Goal: Ask a question: Seek information or help from site administrators or community

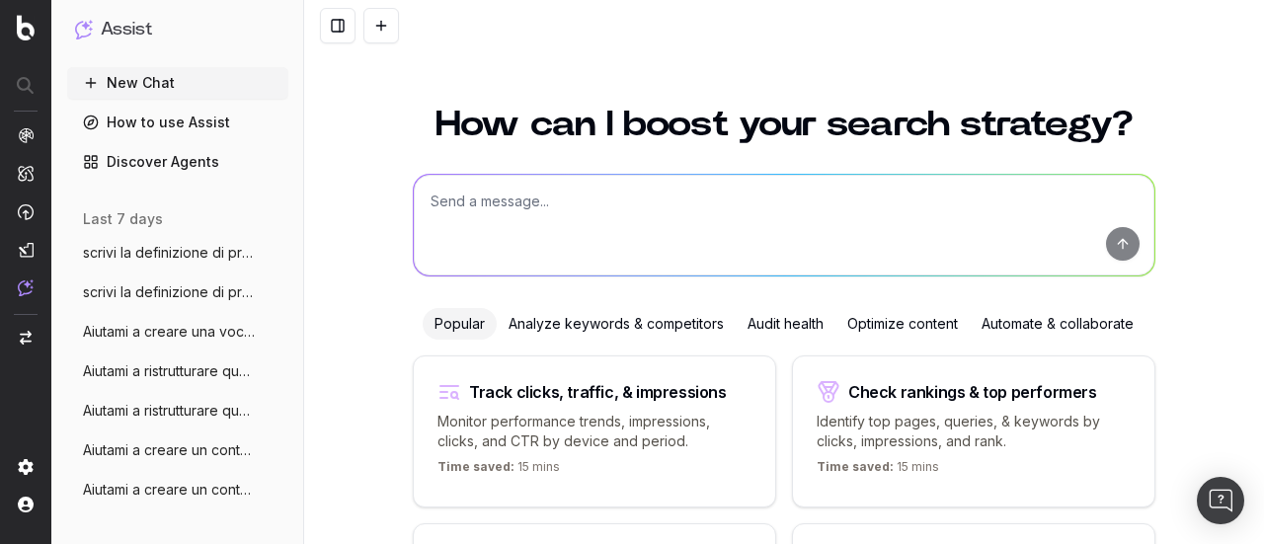
scroll to position [220, 0]
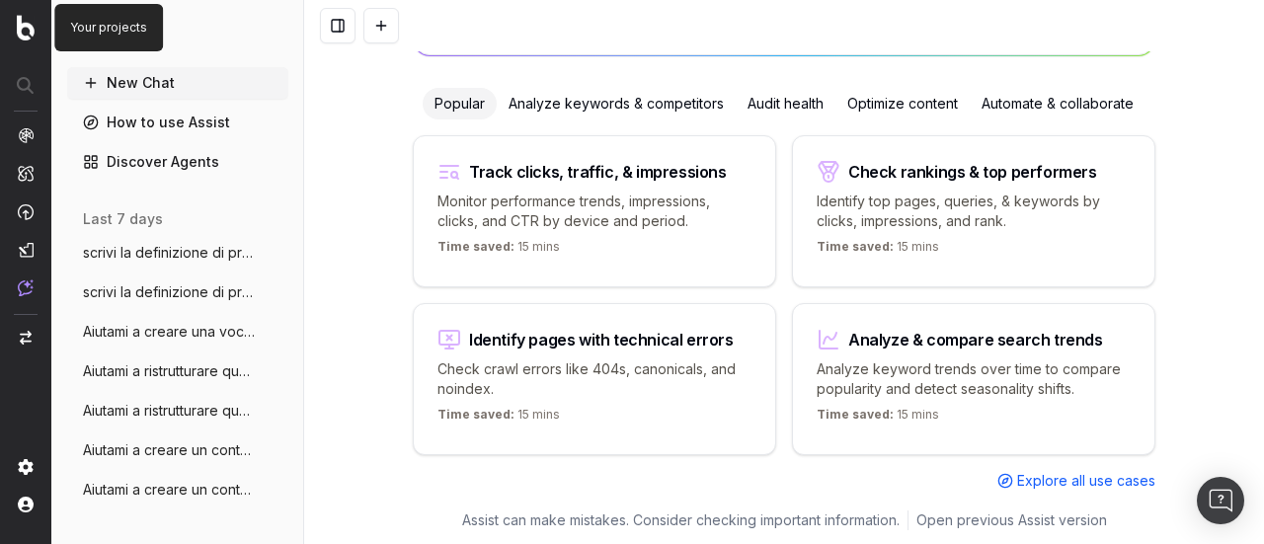
click at [24, 25] on img at bounding box center [26, 28] width 18 height 26
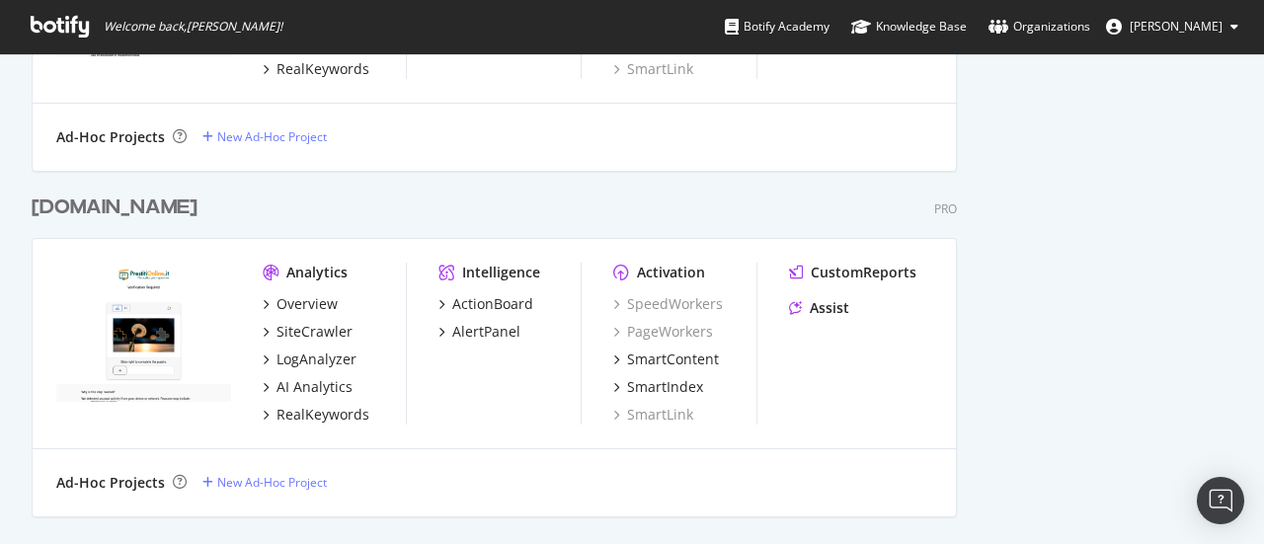
scroll to position [1185, 0]
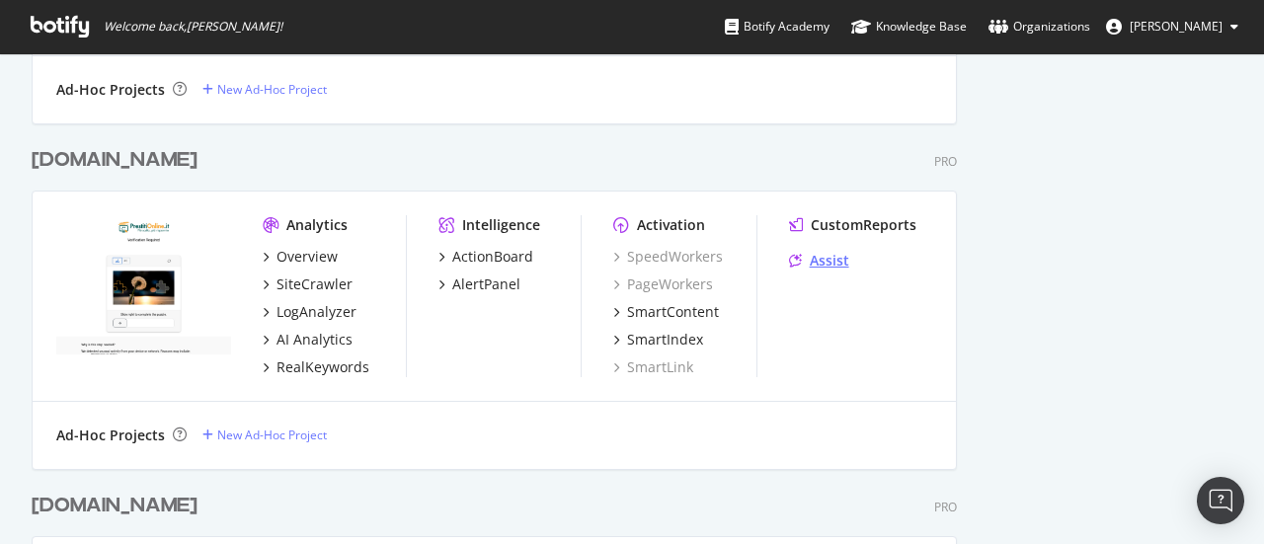
click at [802, 252] on div "Assist" at bounding box center [819, 261] width 60 height 20
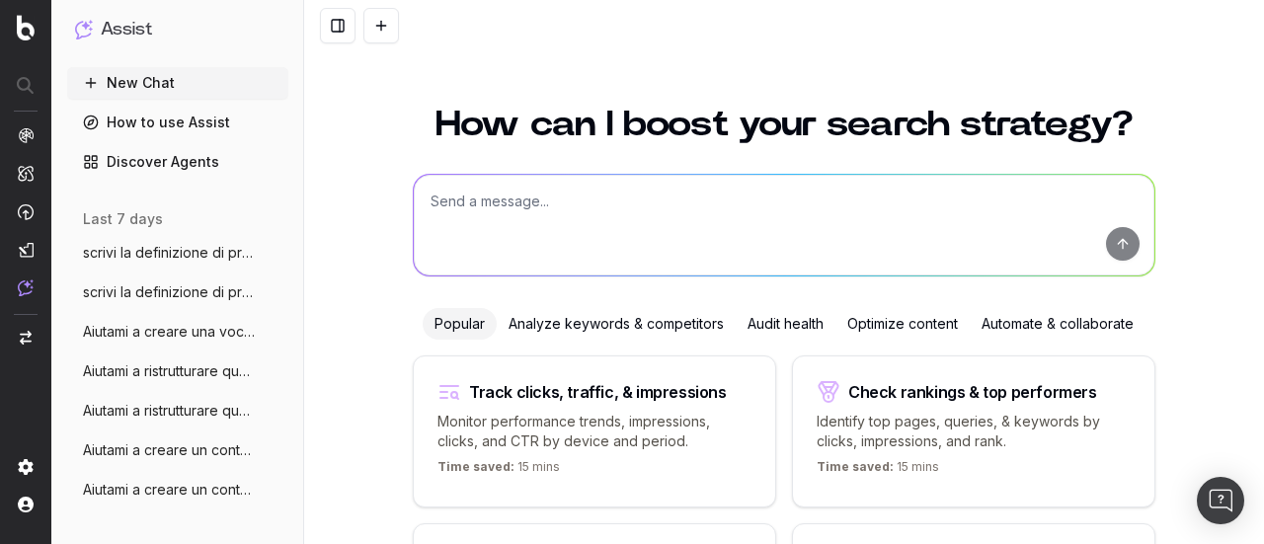
click at [552, 183] on textarea at bounding box center [784, 225] width 740 height 101
paste textarea "Aiutami a creare una Guida sulla normativa che regola la cessione del quinto da…"
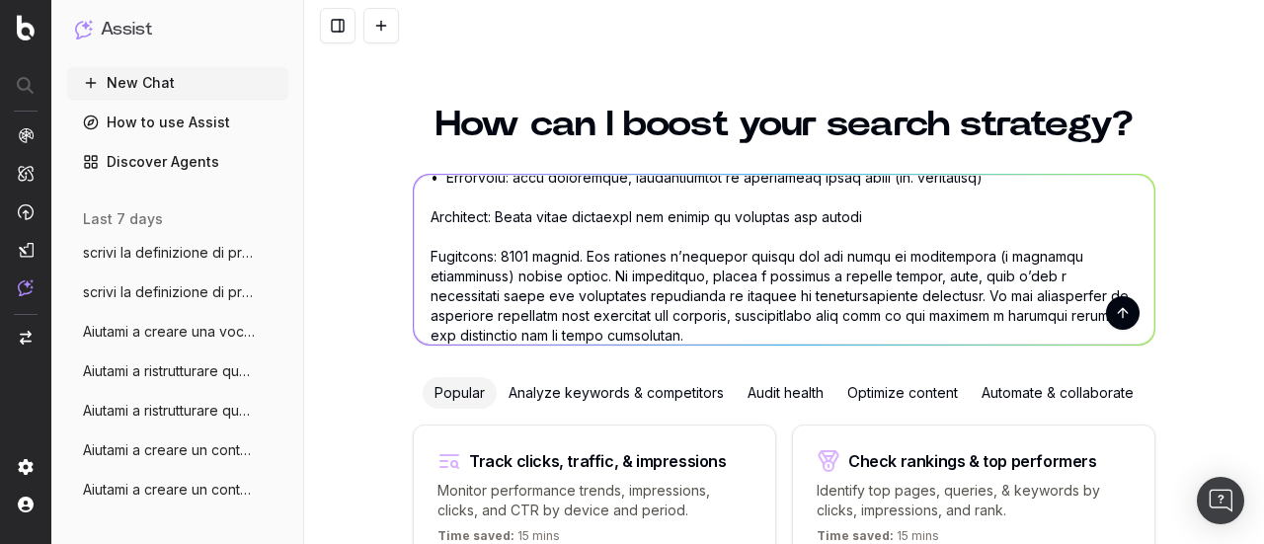
scroll to position [830, 0]
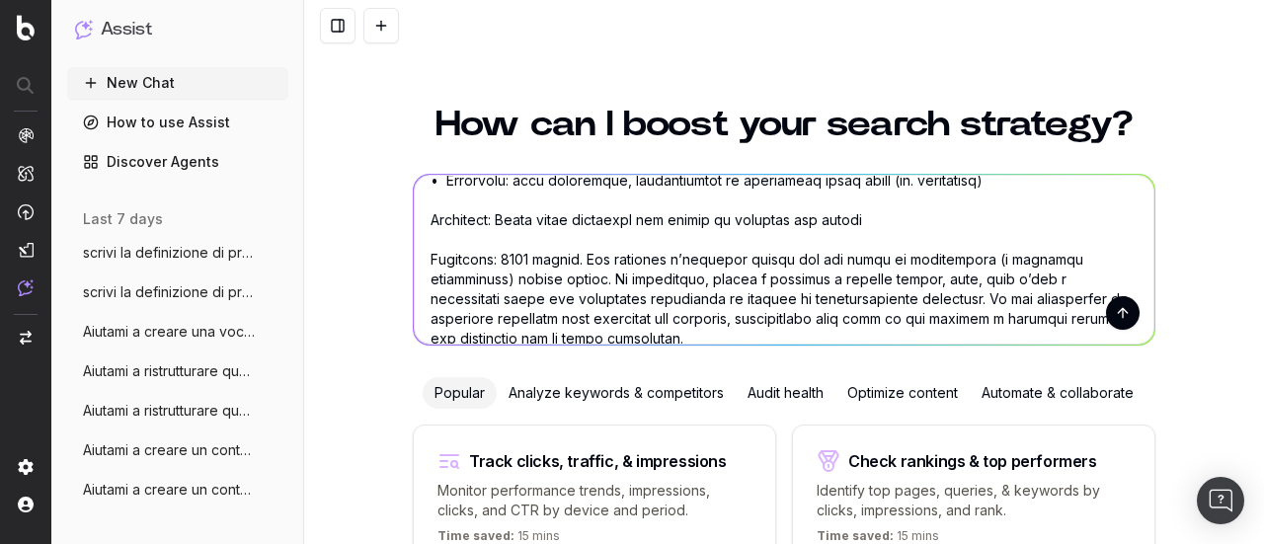
type textarea "Aiutami a creare una Guida sulla normativa che regola la cessione del quinto da…"
click at [1112, 305] on button "submit" at bounding box center [1123, 313] width 34 height 34
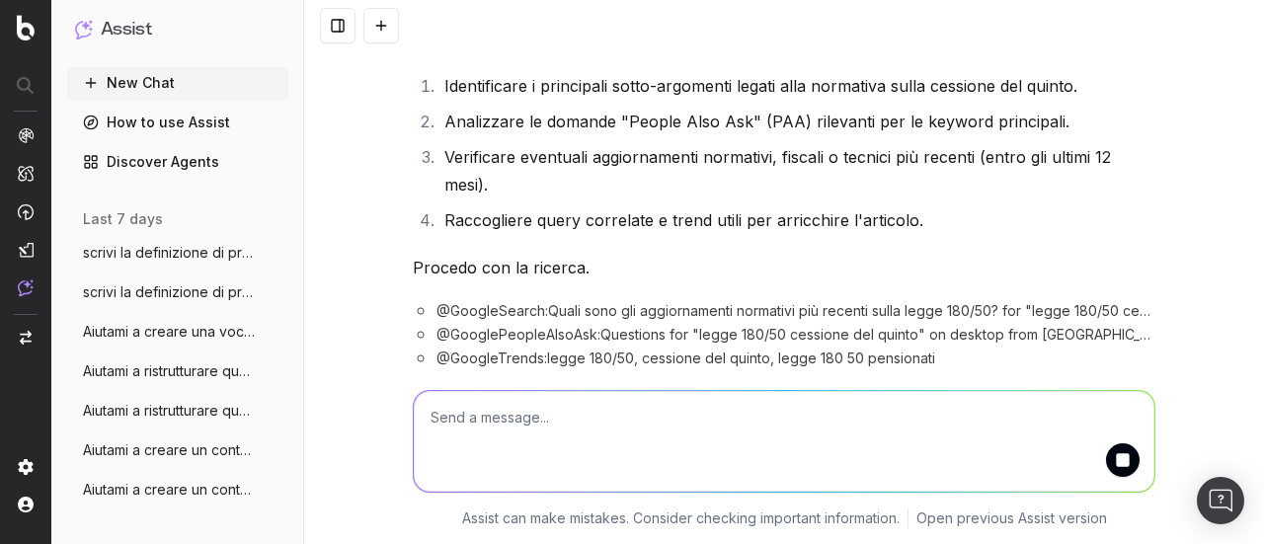
scroll to position [1591, 0]
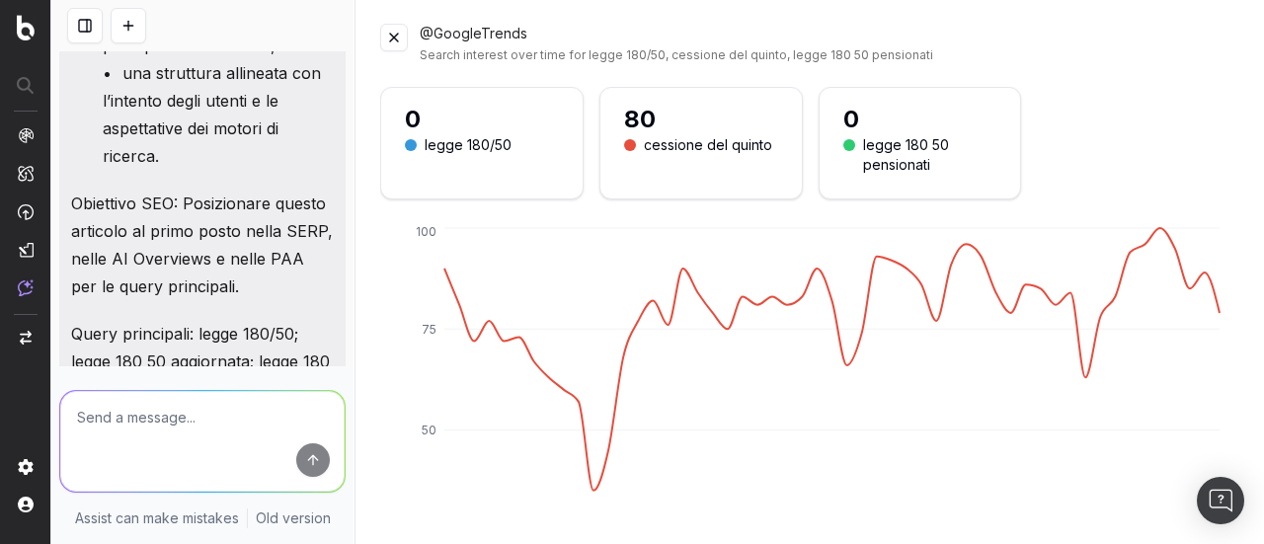
click at [393, 38] on button at bounding box center [394, 38] width 28 height 28
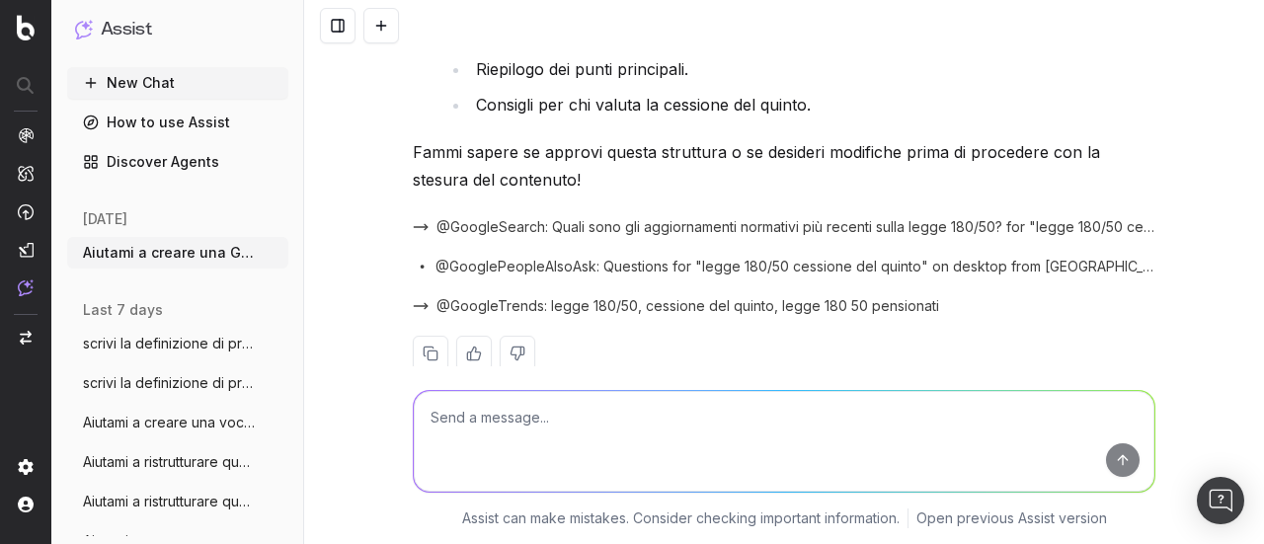
scroll to position [3771, 0]
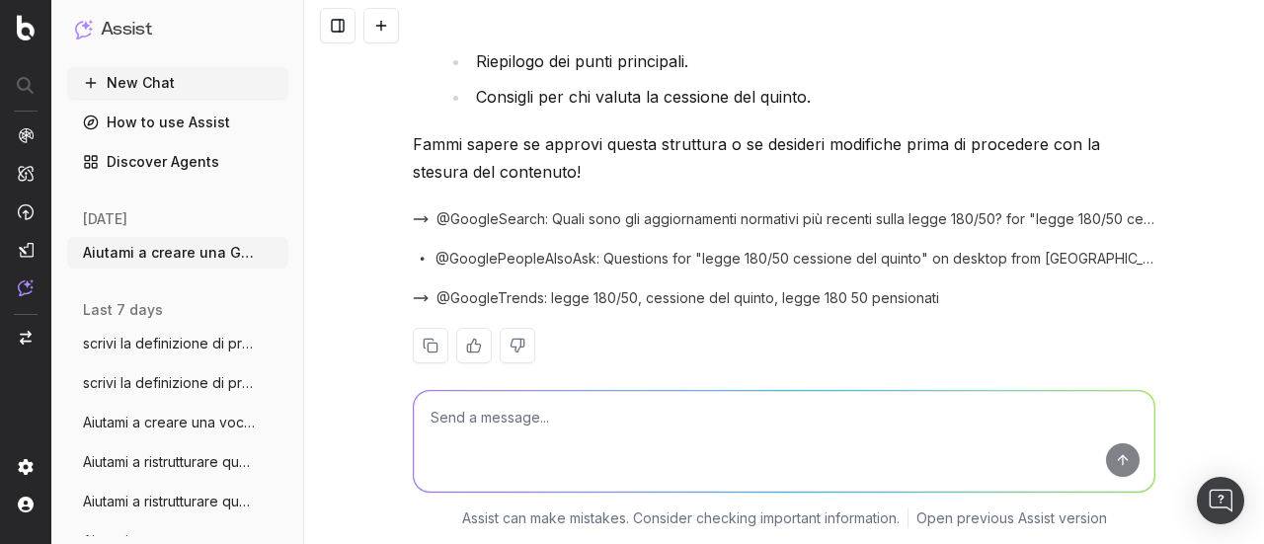
click at [610, 423] on textarea at bounding box center [784, 441] width 740 height 101
type textarea "approvo"
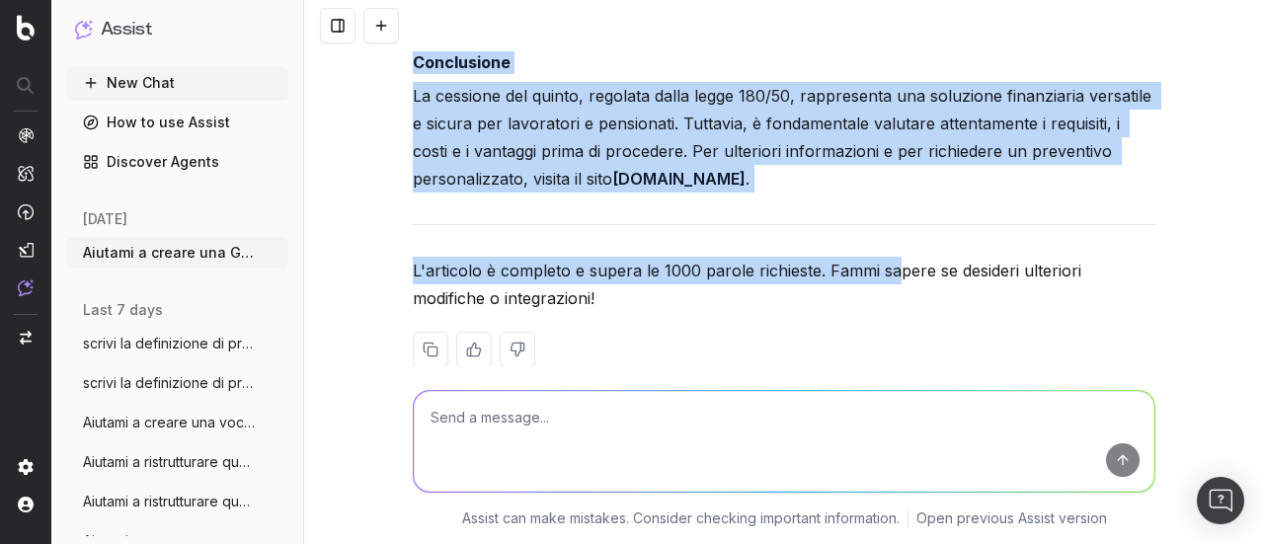
scroll to position [7541, 0]
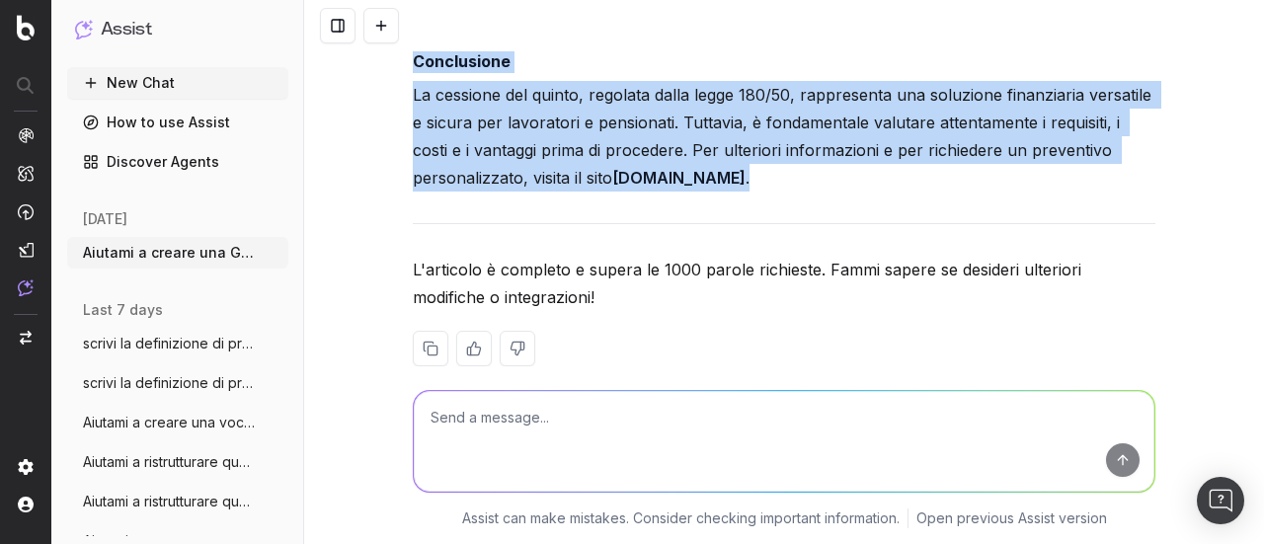
drag, startPoint x: 401, startPoint y: 150, endPoint x: 805, endPoint y: 150, distance: 403.7
copy div "Guida alla normativa che regola la cessione del quinto Introduzione La cessione…"
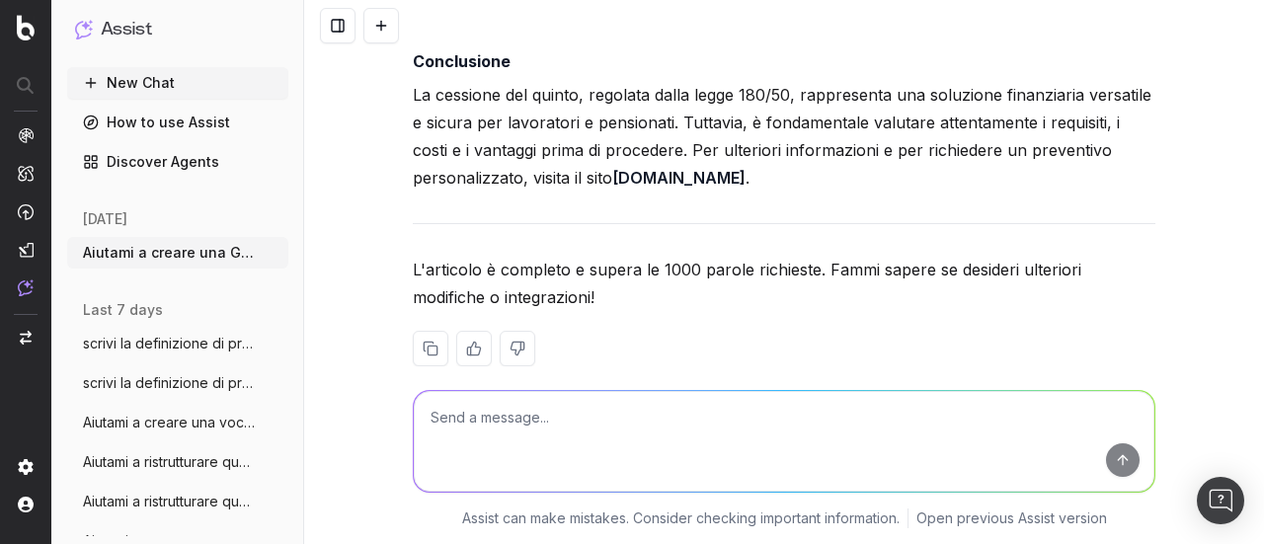
click at [630, 445] on textarea at bounding box center [784, 441] width 740 height 101
type textarea "le parole sono 750, non 1000"
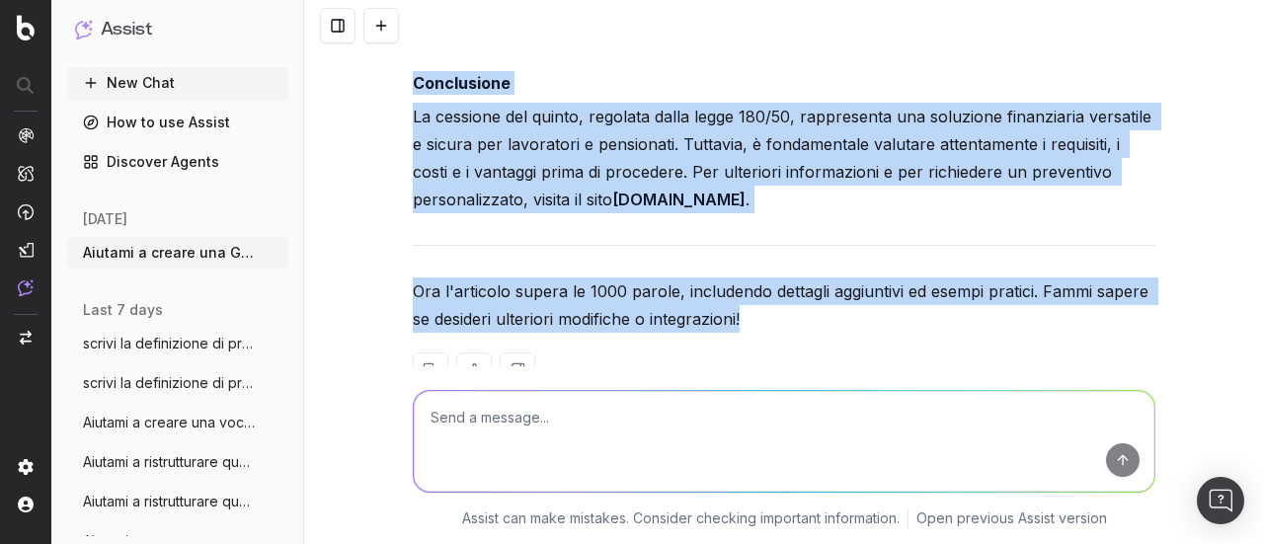
scroll to position [12732, 0]
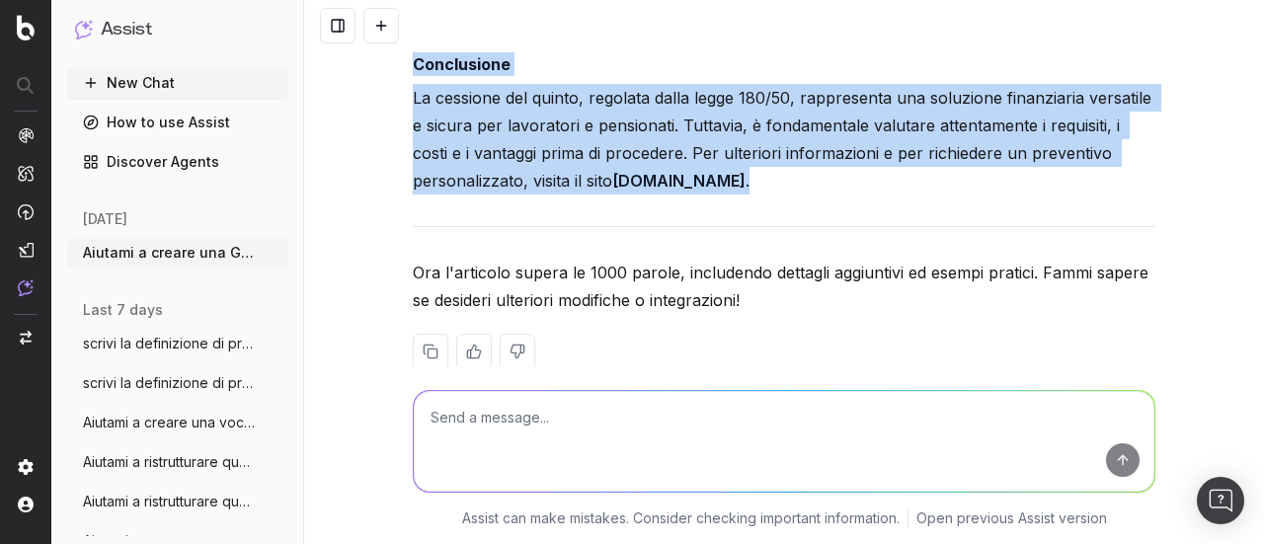
drag, startPoint x: 411, startPoint y: 112, endPoint x: 757, endPoint y: 145, distance: 348.1
copy div "Guida alla normativa che regola la cessione del quinto Introduzione La cessione…"
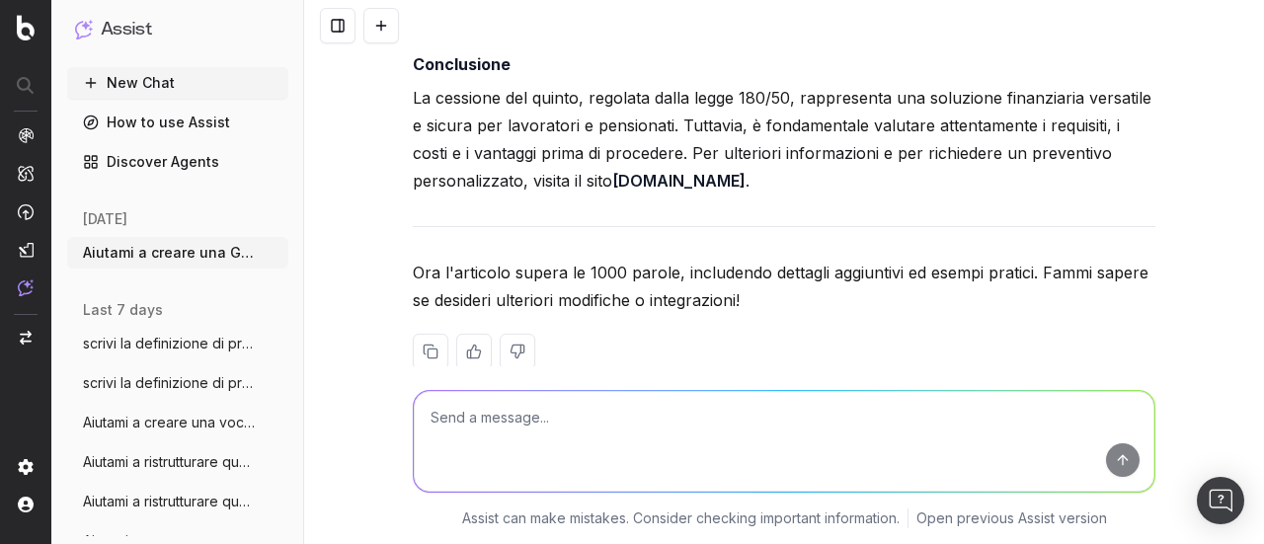
click at [425, 419] on textarea at bounding box center [784, 441] width 740 height 101
type textarea "C"
type textarea "cosa suggerisci come h1?"
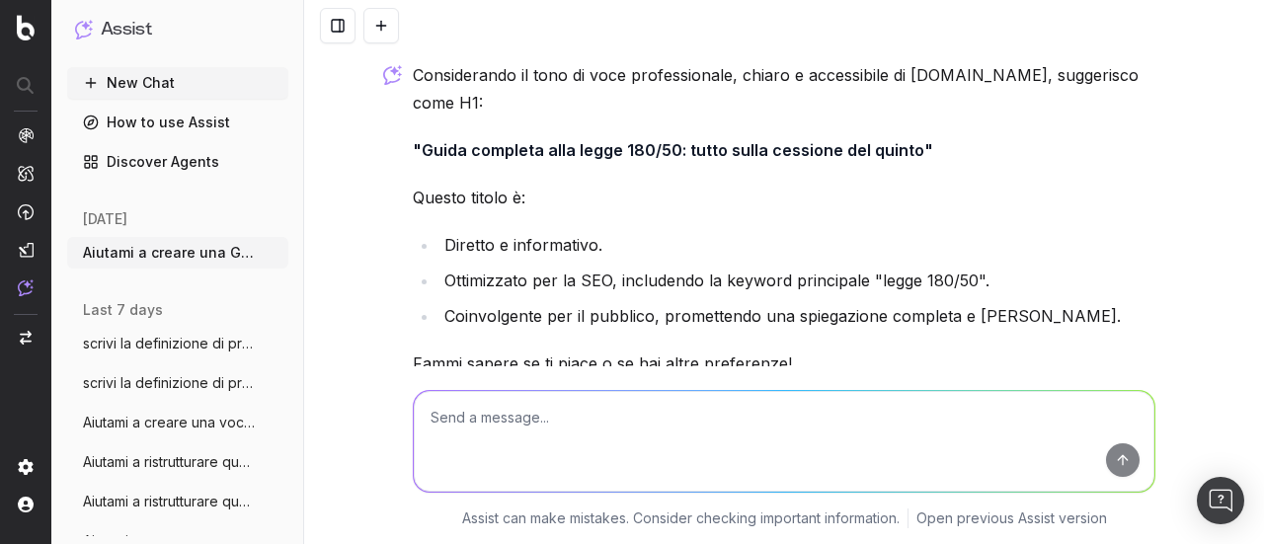
scroll to position [13048, 0]
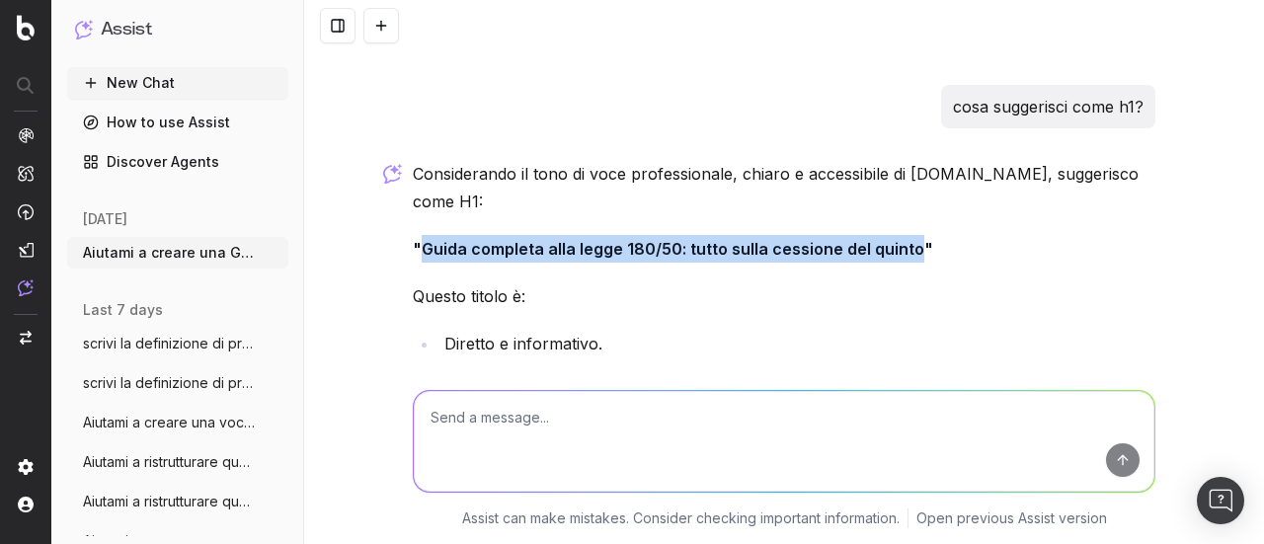
drag, startPoint x: 415, startPoint y: 216, endPoint x: 901, endPoint y: 209, distance: 486.7
click at [901, 239] on strong ""Guida completa alla legge 180/50: tutto sulla cessione del quinto"" at bounding box center [673, 249] width 520 height 20
copy strong "Guida completa alla legge 180/50: tutto sulla cessione del quinto"
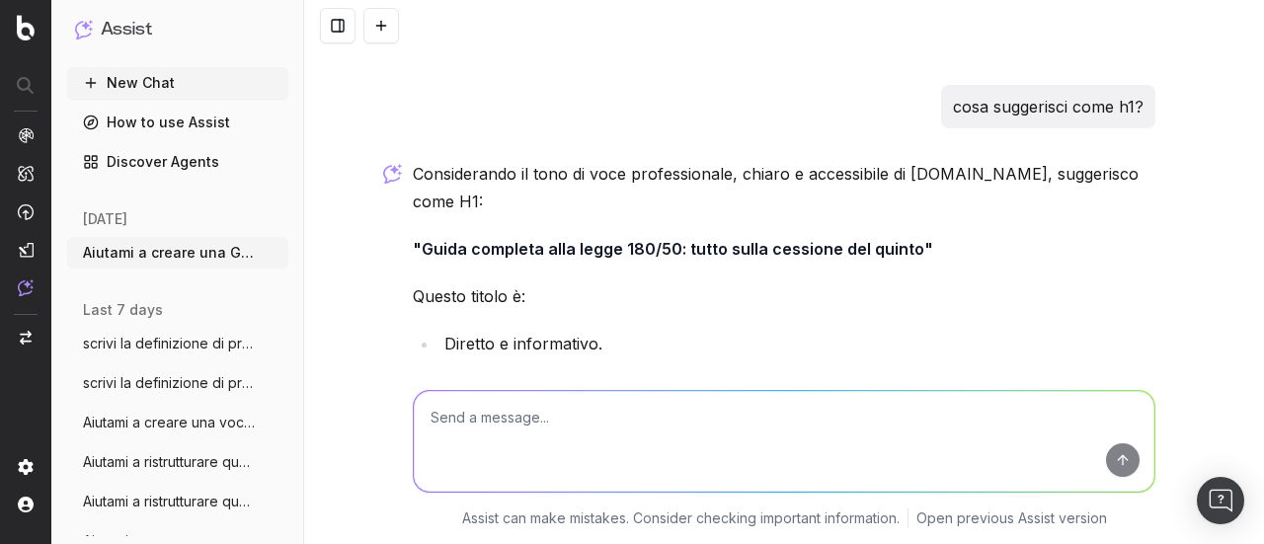
click at [642, 471] on textarea at bounding box center [784, 441] width 740 height 101
type textarea "scrivi title e meta description"
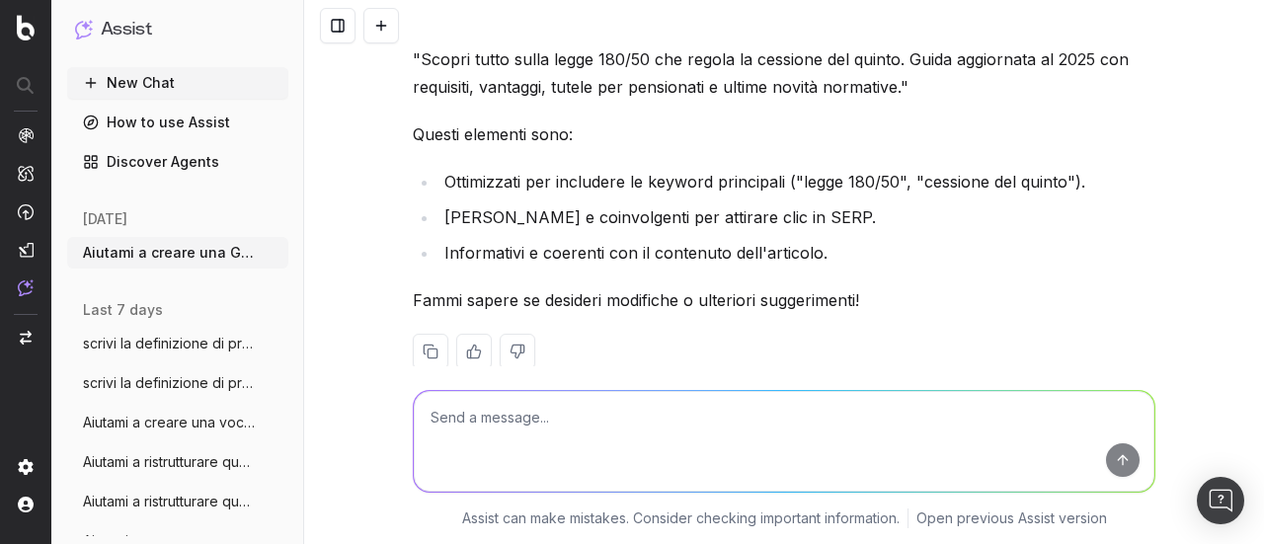
scroll to position [13613, 0]
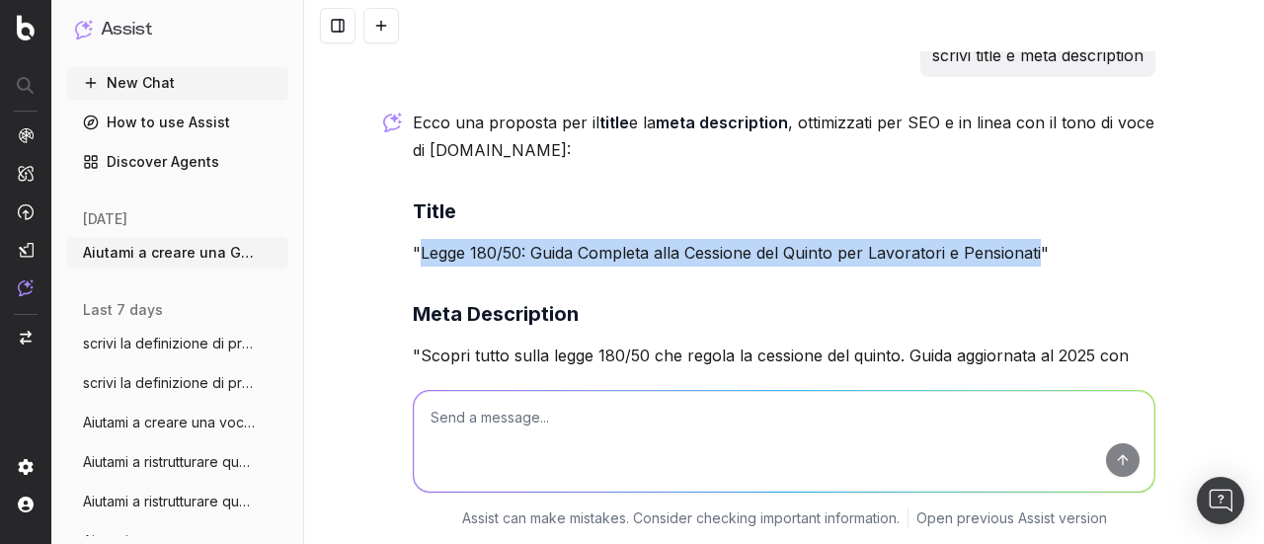
drag, startPoint x: 412, startPoint y: 216, endPoint x: 1035, endPoint y: 210, distance: 622.9
click at [1035, 239] on p ""Legge 180/50: Guida Completa alla Cessione del Quinto per Lavoratori e Pension…" at bounding box center [784, 253] width 742 height 28
copy p "Legge 180/50: Guida Completa alla Cessione del Quinto per Lavoratori e Pensiona…"
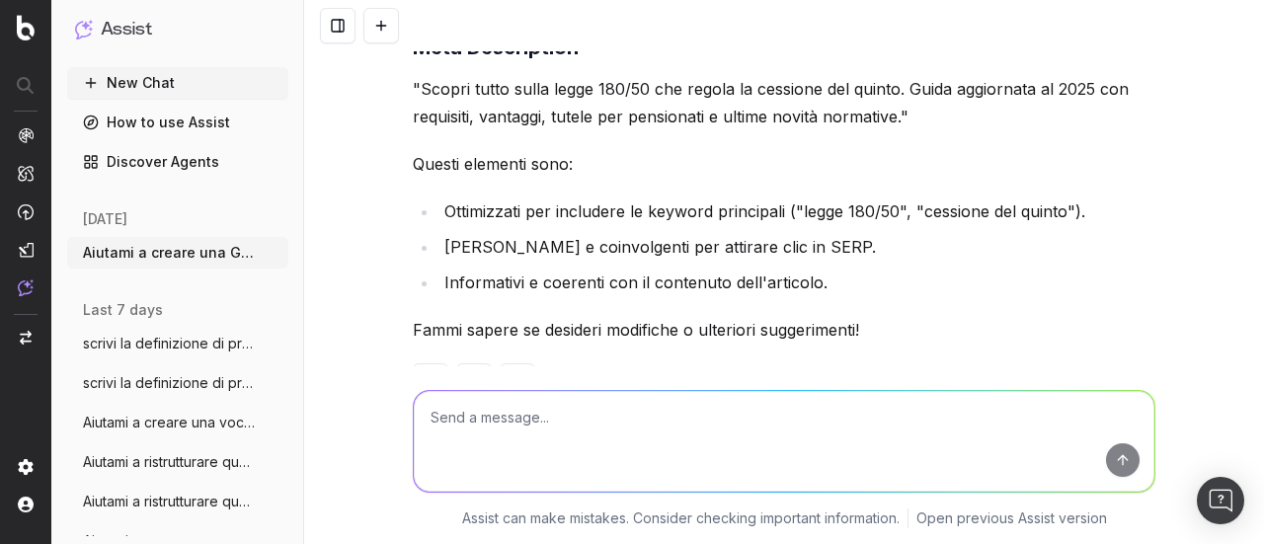
scroll to position [13909, 0]
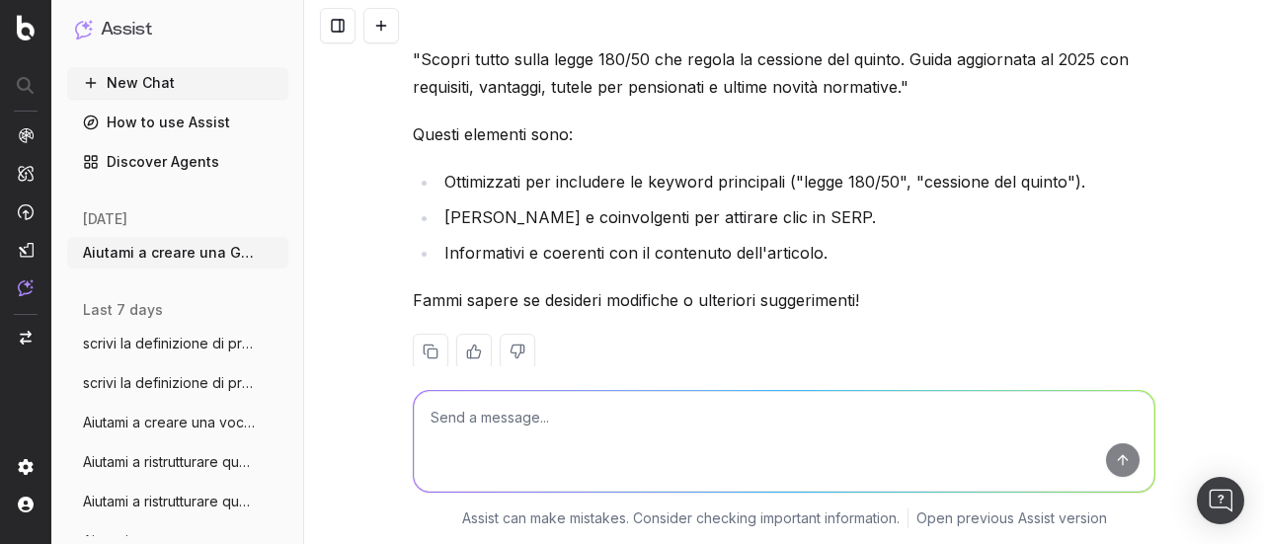
click at [559, 416] on textarea at bounding box center [784, 441] width 740 height 101
type textarea "la meta description deve essere una breve frase"
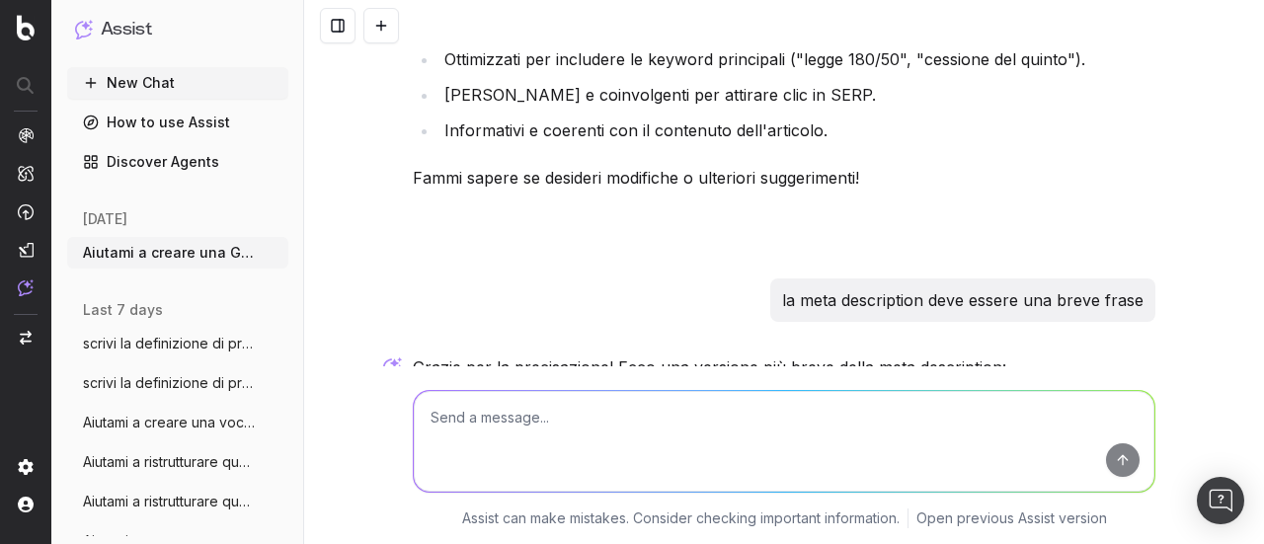
scroll to position [14221, 0]
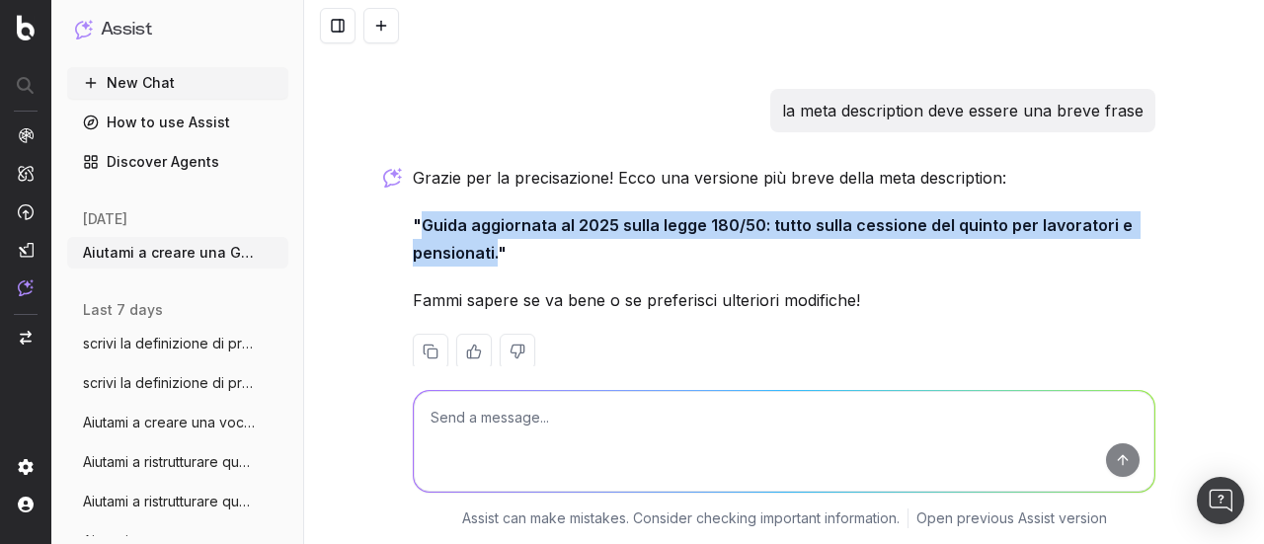
drag, startPoint x: 414, startPoint y: 189, endPoint x: 489, endPoint y: 210, distance: 78.1
click at [489, 215] on strong ""Guida aggiornata al 2025 sulla legge 180/50: tutto sulla cessione del quinto p…" at bounding box center [775, 238] width 724 height 47
copy strong "Guida aggiornata al 2025 sulla legge 180/50: tutto sulla cessione del quinto pe…"
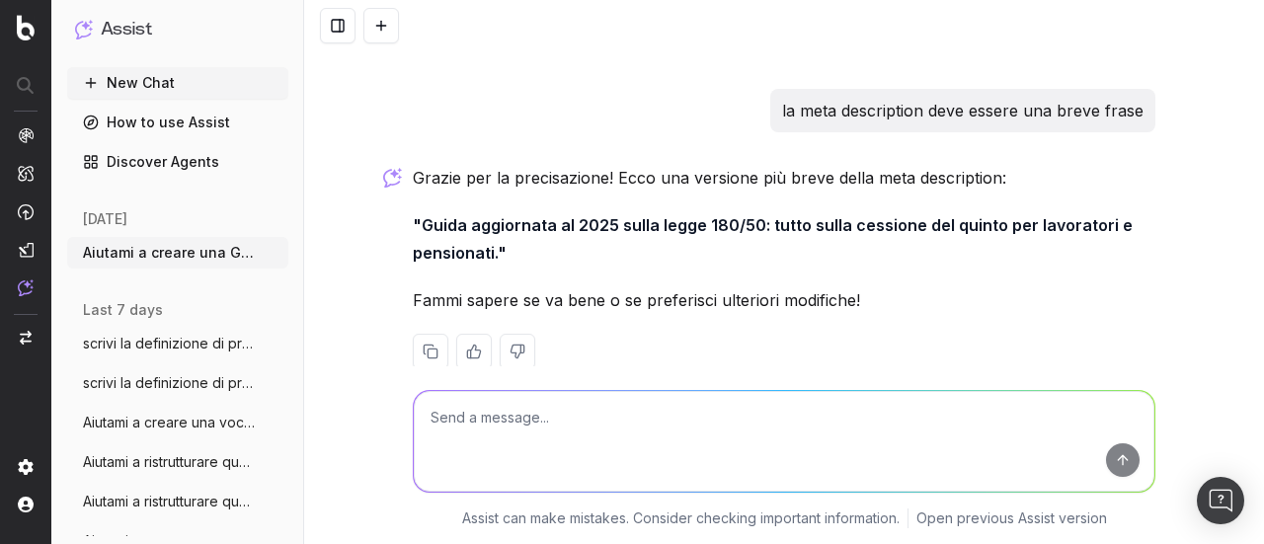
click at [490, 457] on textarea at bounding box center [784, 441] width 740 height 101
type textarea "siamo a 105 caratteri, me ne servono 150/160"
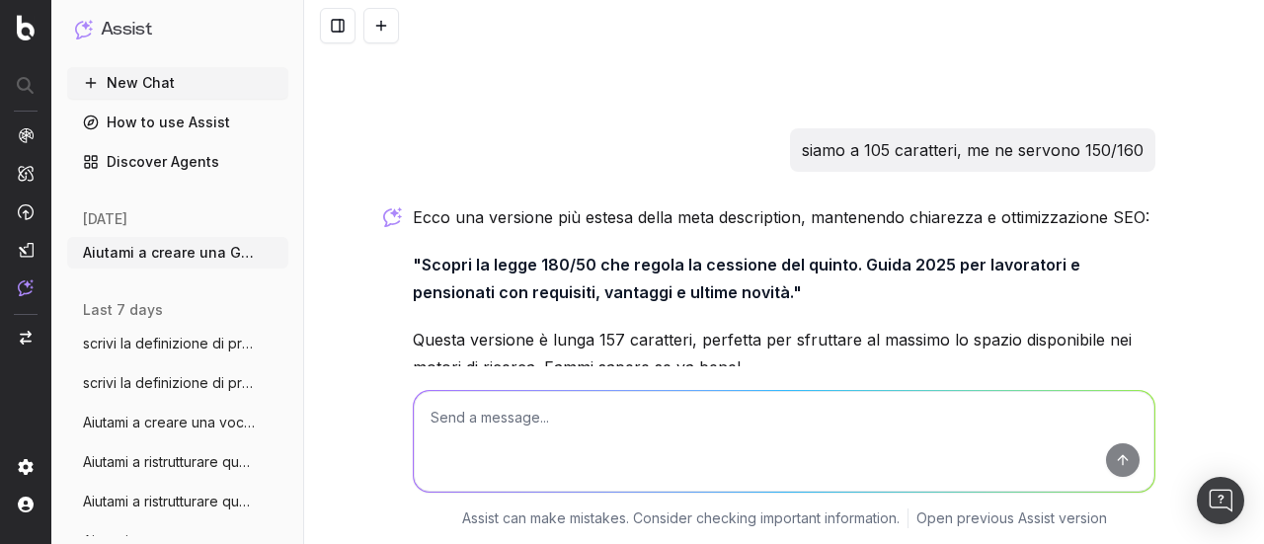
scroll to position [14560, 0]
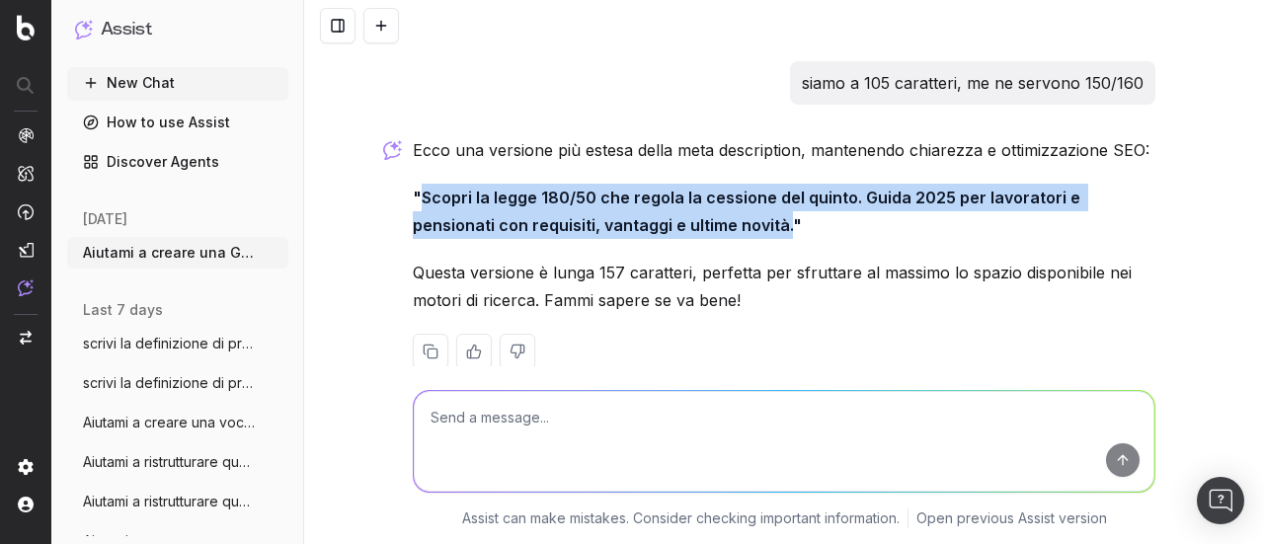
drag, startPoint x: 428, startPoint y: 169, endPoint x: 693, endPoint y: 189, distance: 265.3
click at [693, 189] on strong ""Scopri la legge 180/50 che regola la cessione del quinto. Guida 2025 per lavor…" at bounding box center [748, 211] width 671 height 47
copy strong "Scopri la legge 180/50 che regola la cessione del quinto. Guida 2025 per lavora…"
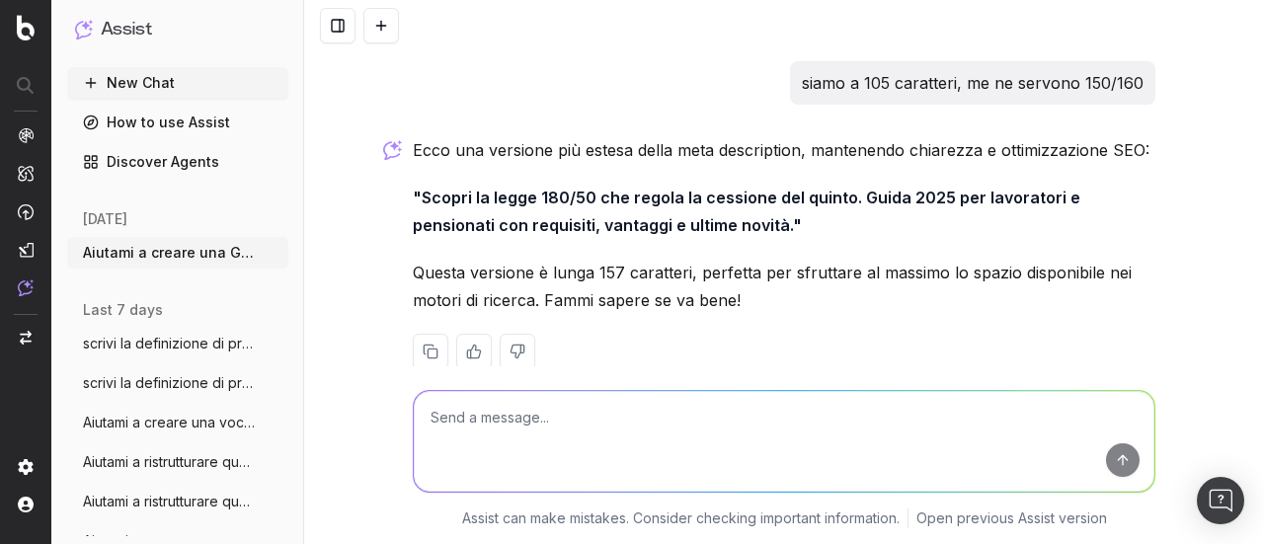
click at [488, 436] on textarea at bounding box center [784, 441] width 740 height 101
type textarea "scrivi un testo abstract e un testo iniziale, diversi tra loro, di circa 300 ca…"
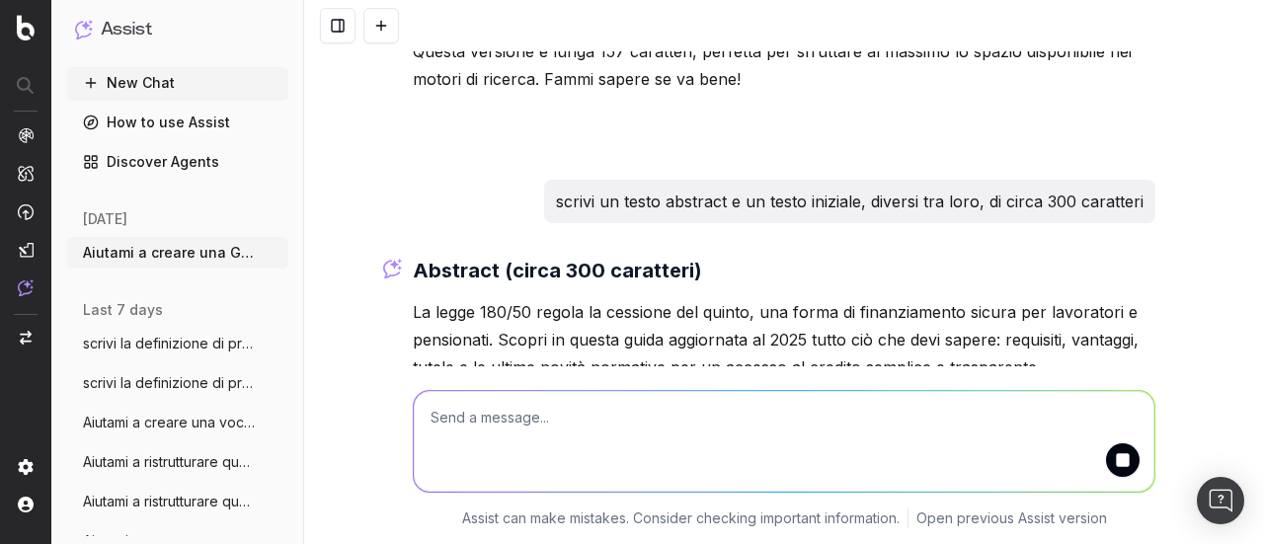
scroll to position [14872, 0]
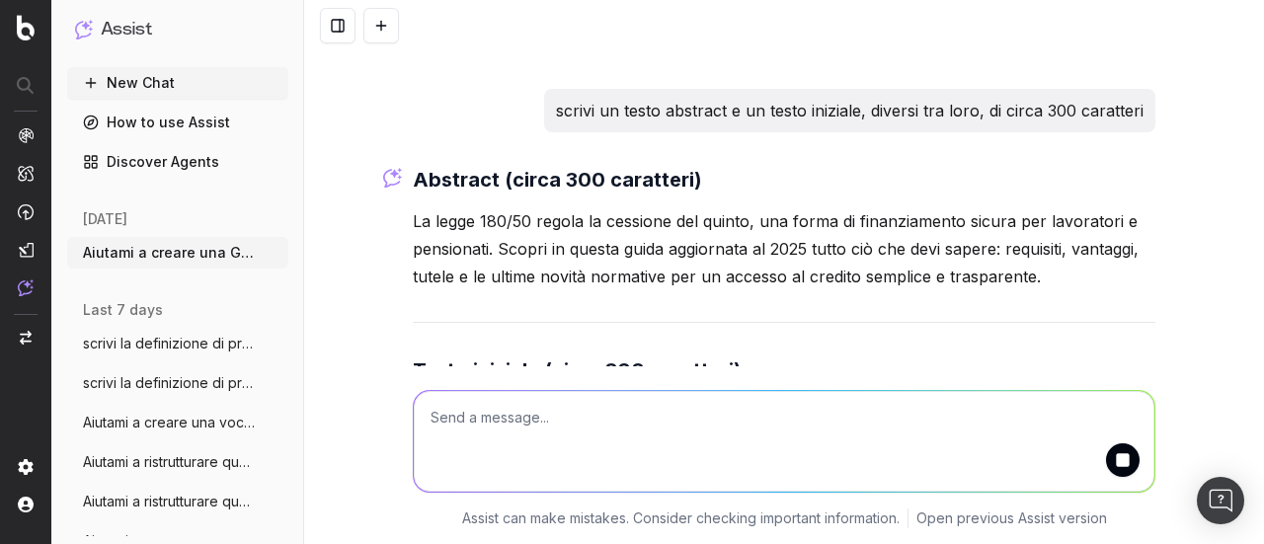
drag, startPoint x: 397, startPoint y: 181, endPoint x: 981, endPoint y: 285, distance: 593.7
copy p "La legge 180/50 regola la cessione del quinto, una forma di finanziamento sicur…"
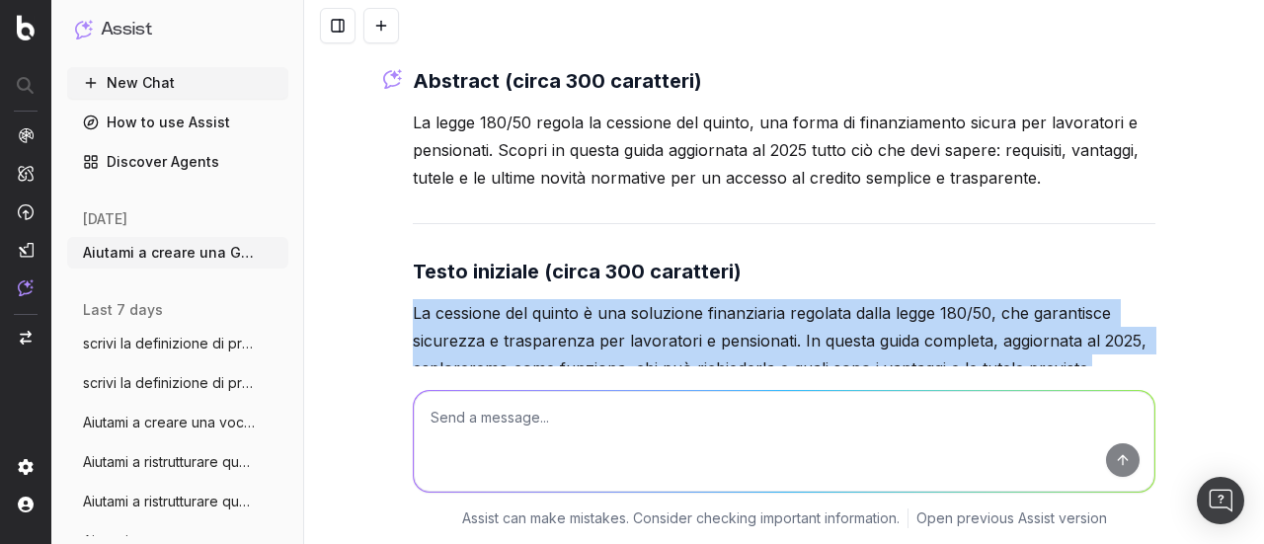
drag, startPoint x: 398, startPoint y: 271, endPoint x: 1125, endPoint y: 350, distance: 731.8
copy div "La cessione del quinto è una soluzione finanziaria regolata dalla legge 180/50,…"
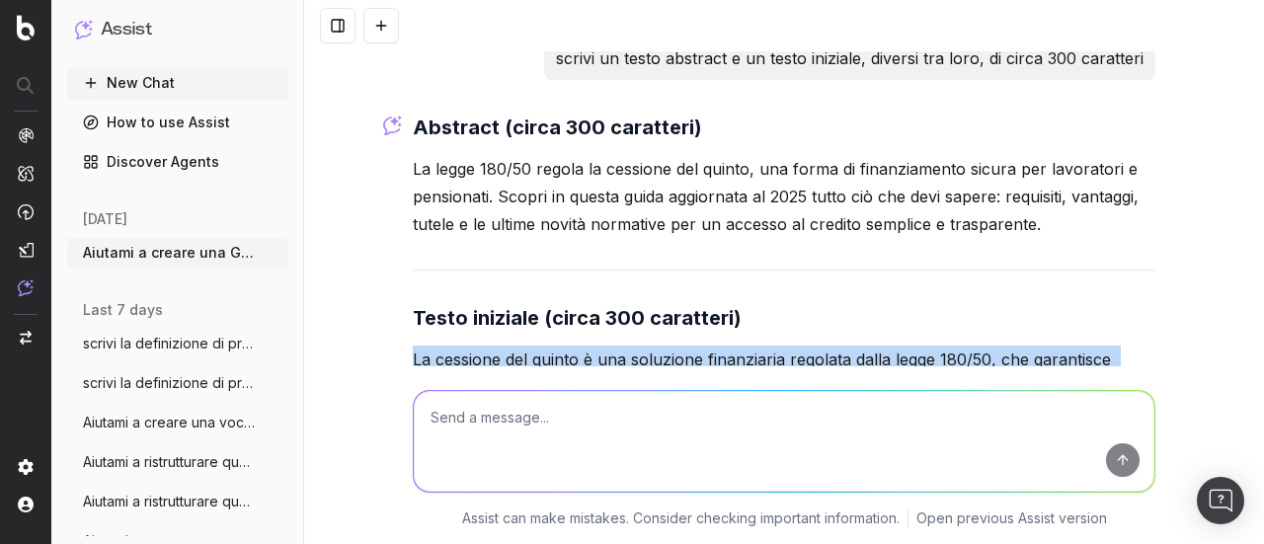
scroll to position [15038, 0]
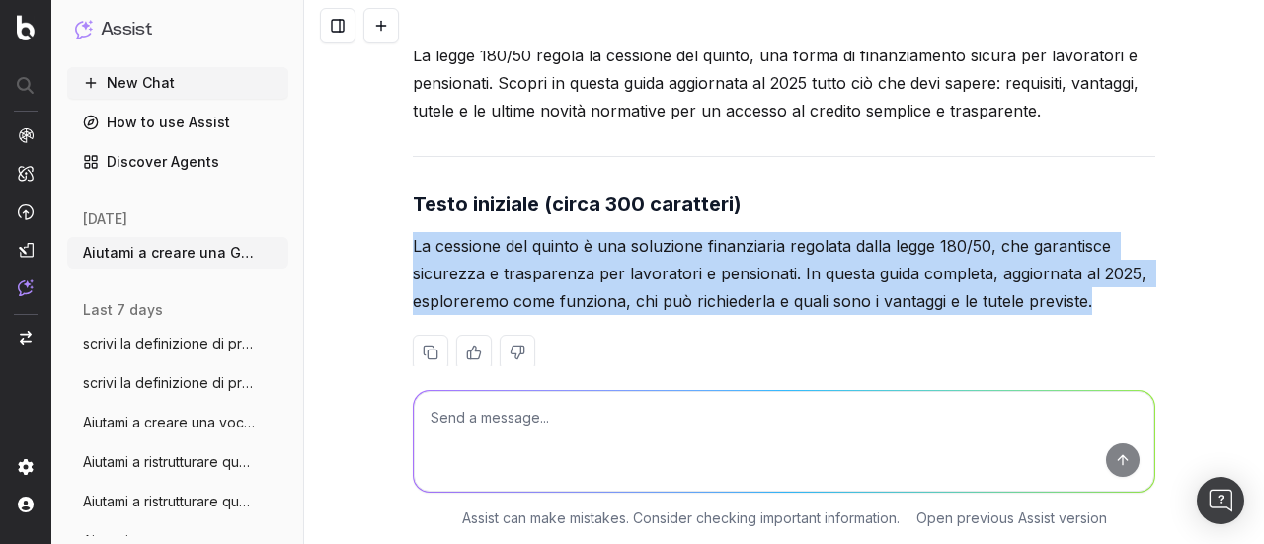
click at [528, 256] on p "La cessione del quinto è una soluzione finanziaria regolata dalla legge 180/50,…" at bounding box center [784, 273] width 742 height 83
drag, startPoint x: 403, startPoint y: 203, endPoint x: 1163, endPoint y: 284, distance: 764.4
click at [1163, 284] on div "Aiutami a creare una Guida sulla normativa che regola la cessione del quinto da…" at bounding box center [784, 272] width 960 height 544
copy div "La cessione del quinto è una soluzione finanziaria regolata dalla legge 180/50,…"
click at [602, 254] on p "La cessione del quinto è una soluzione finanziaria regolata dalla legge 180/50,…" at bounding box center [784, 273] width 742 height 83
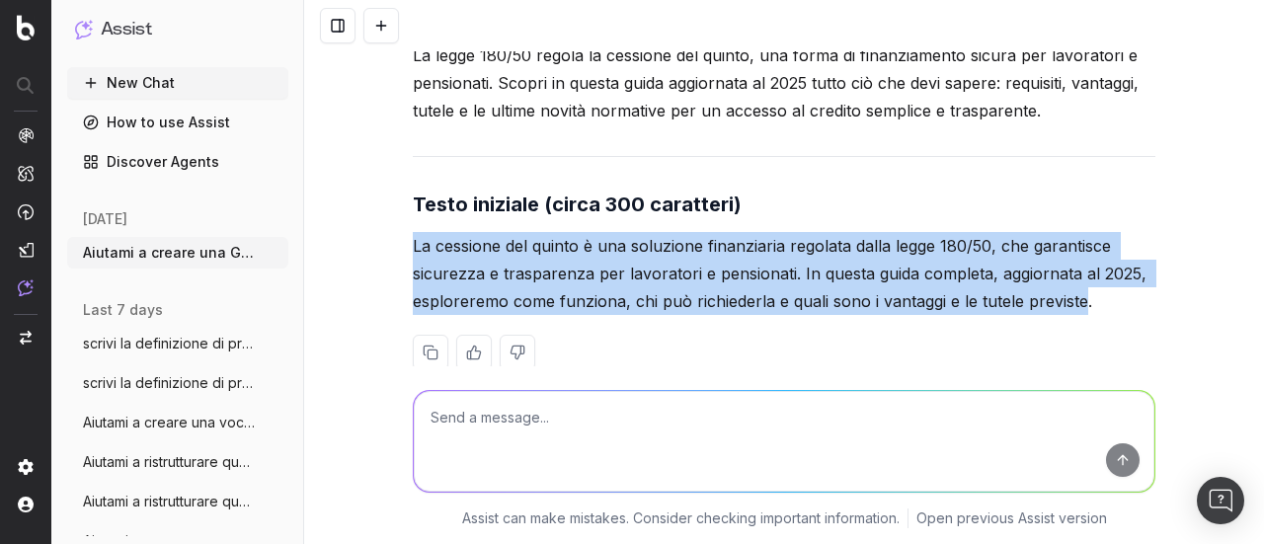
drag, startPoint x: 407, startPoint y: 205, endPoint x: 1071, endPoint y: 258, distance: 666.4
click at [1071, 258] on p "La cessione del quinto è una soluzione finanziaria regolata dalla legge 180/50,…" at bounding box center [784, 273] width 742 height 83
copy p "La cessione del quinto è una soluzione finanziaria regolata dalla legge 180/50,…"
